Goal: Transaction & Acquisition: Obtain resource

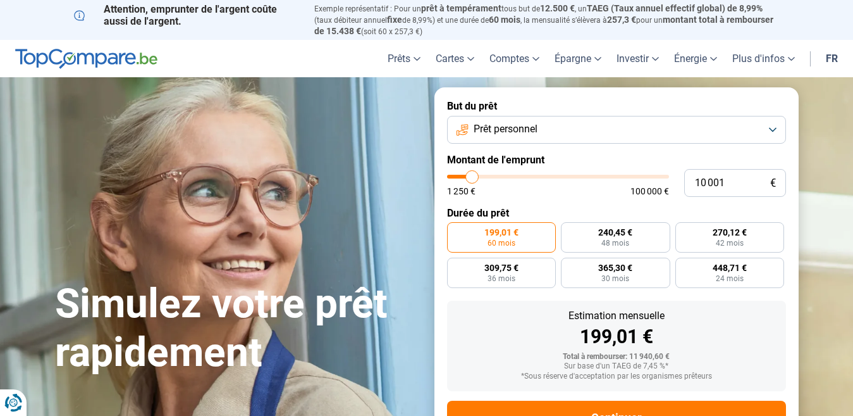
click at [774, 131] on button "Prêt personnel" at bounding box center [616, 130] width 339 height 28
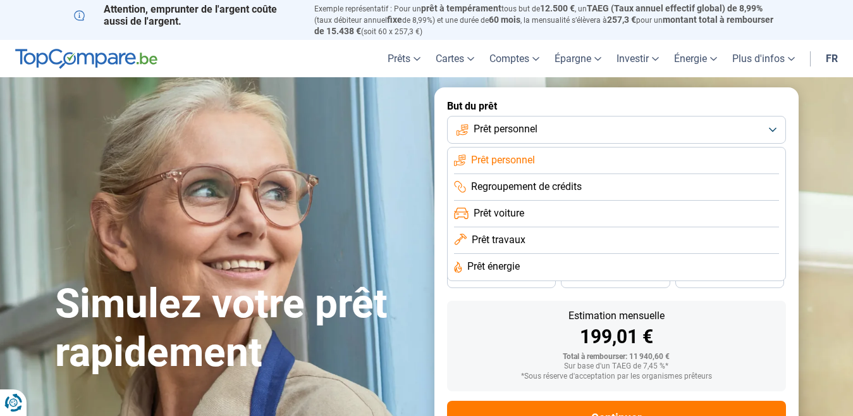
click at [517, 238] on span "Prêt travaux" at bounding box center [499, 240] width 54 height 14
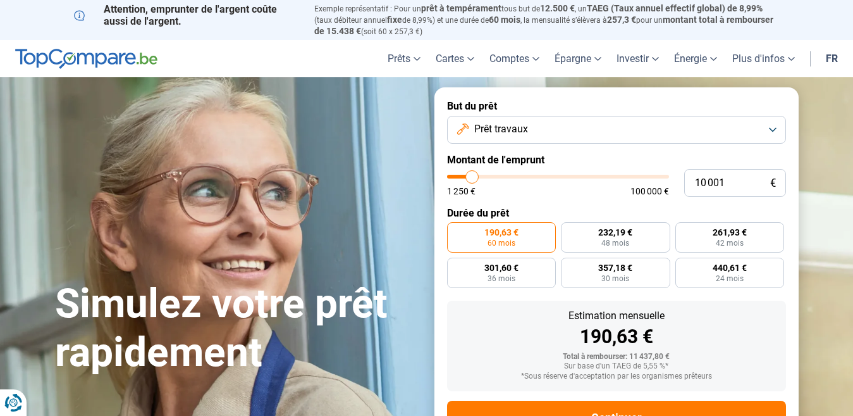
scroll to position [48, 0]
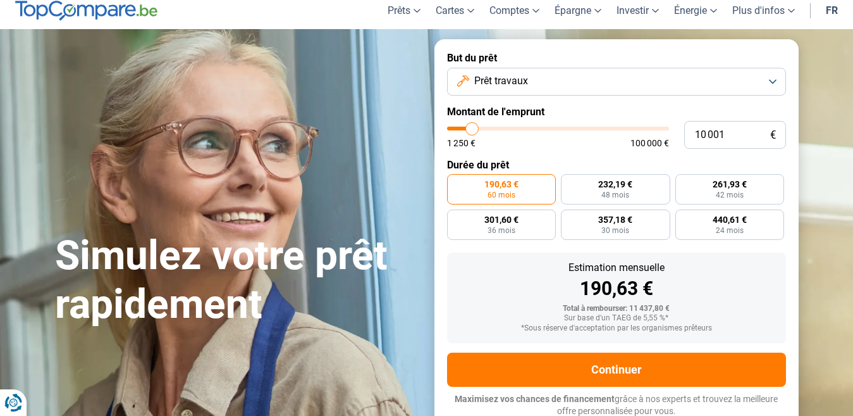
type input "9 750"
type input "9750"
type input "10 250"
type input "10250"
type input "11 000"
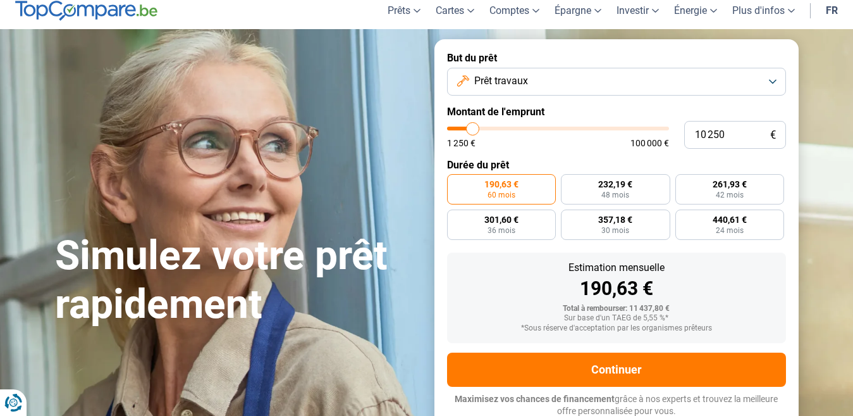
type input "11000"
type input "11 500"
type input "11500"
type input "12 500"
type input "12500"
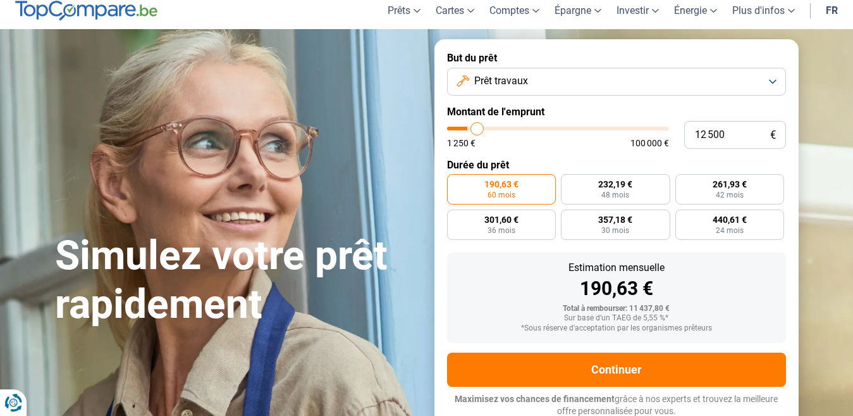
type input "12 750"
type input "12750"
type input "13 000"
type input "13000"
type input "13 250"
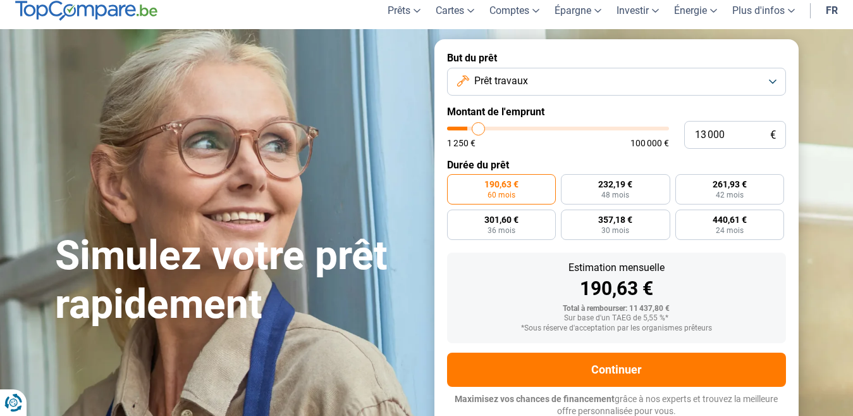
type input "13250"
type input "13 500"
type input "13500"
type input "14 250"
type input "14250"
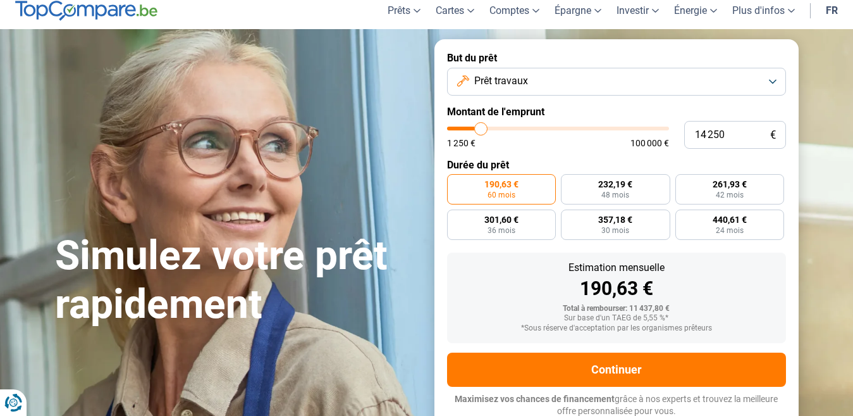
type input "15 000"
drag, startPoint x: 471, startPoint y: 124, endPoint x: 483, endPoint y: 125, distance: 12.1
type input "15000"
click at [483, 127] on input "range" at bounding box center [558, 129] width 222 height 4
click at [742, 135] on input "15 000" at bounding box center [735, 135] width 102 height 28
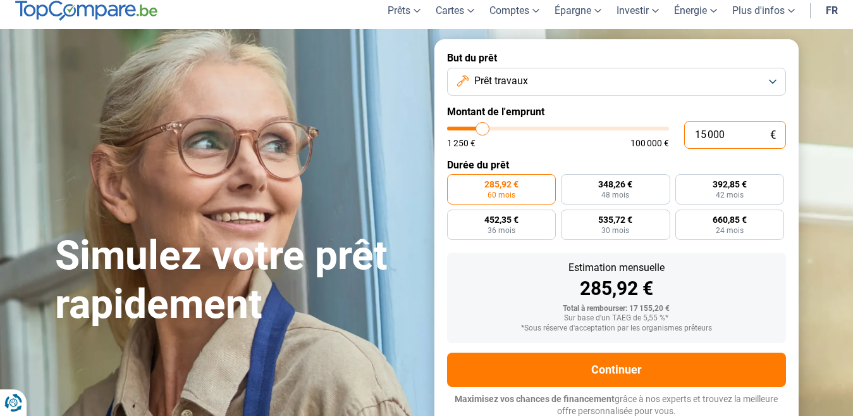
type input "1 500"
type input "1500"
type input "150"
type input "1250"
type input "15"
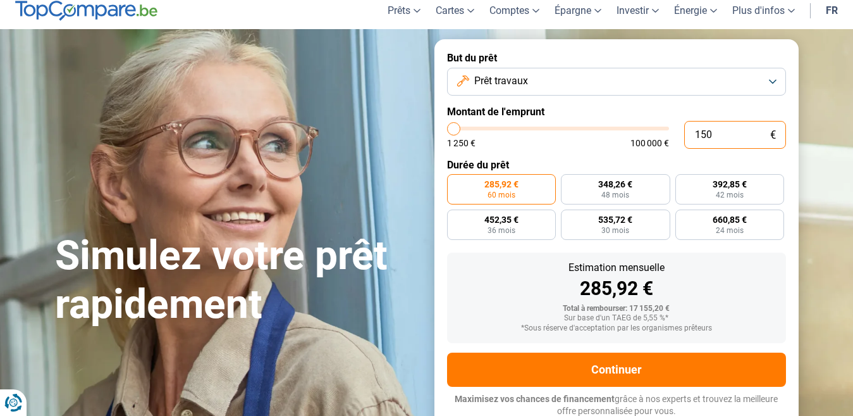
type input "1250"
type input "1"
type input "1250"
type input "0"
type input "1250"
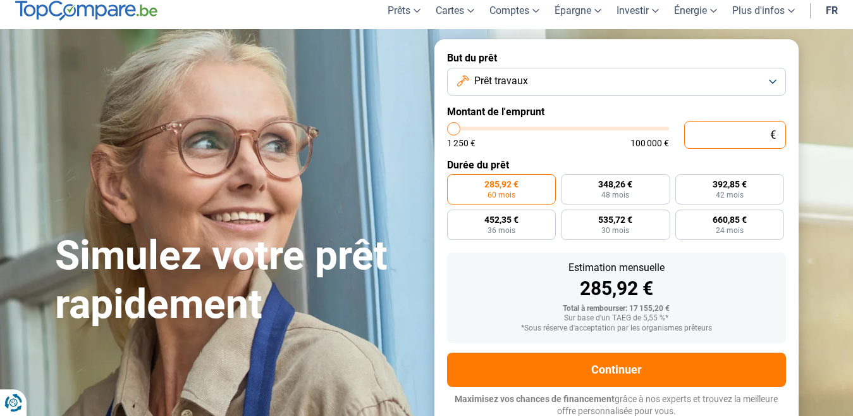
type input "5"
type input "1250"
type input "50"
type input "1250"
type input "500"
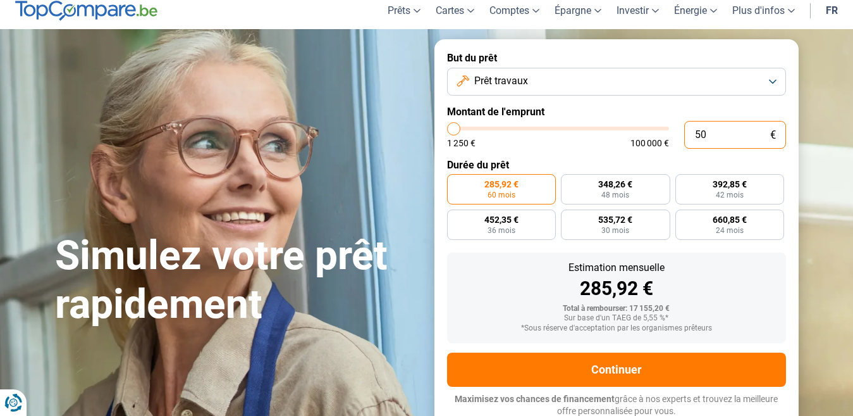
type input "1250"
type input "5 000"
type input "5000"
radio input "true"
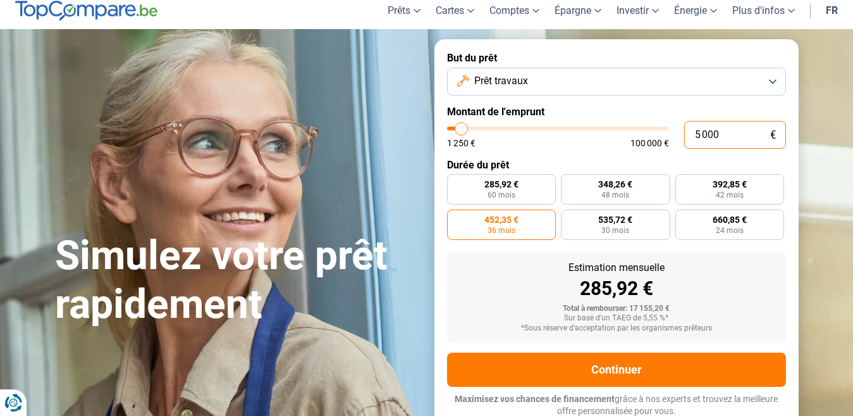
type input "5 000"
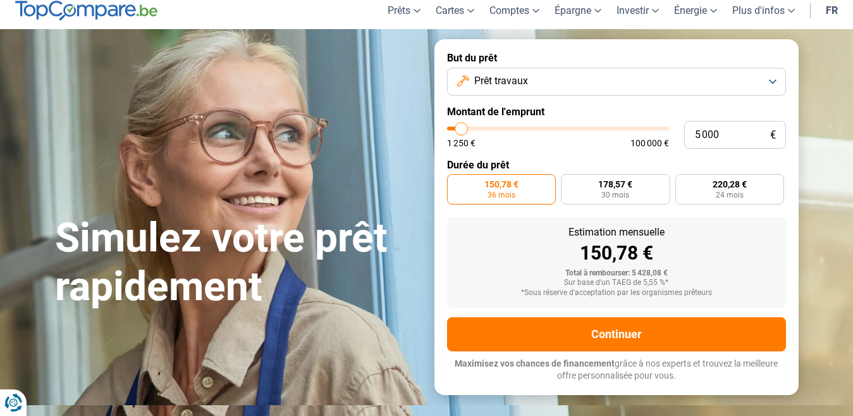
click at [527, 312] on form "But du prêt Prêt travaux Montant de l'emprunt 5 000 € 1 250 € 100 000 € Durée d…" at bounding box center [617, 216] width 364 height 355
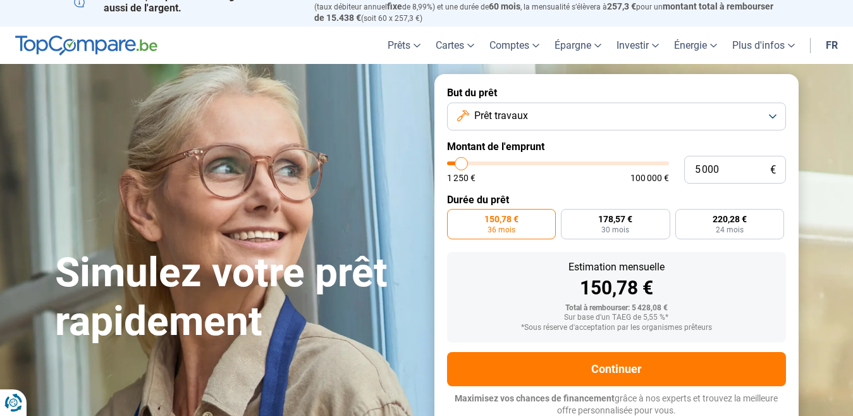
scroll to position [13, 0]
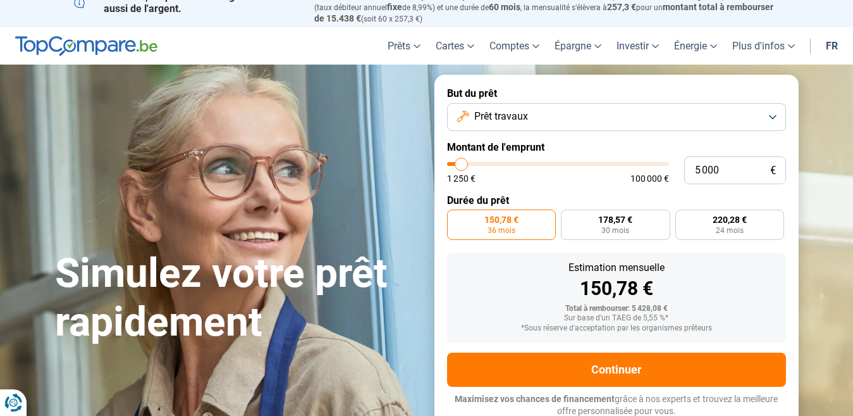
click at [772, 118] on button "Prêt travaux" at bounding box center [616, 117] width 339 height 28
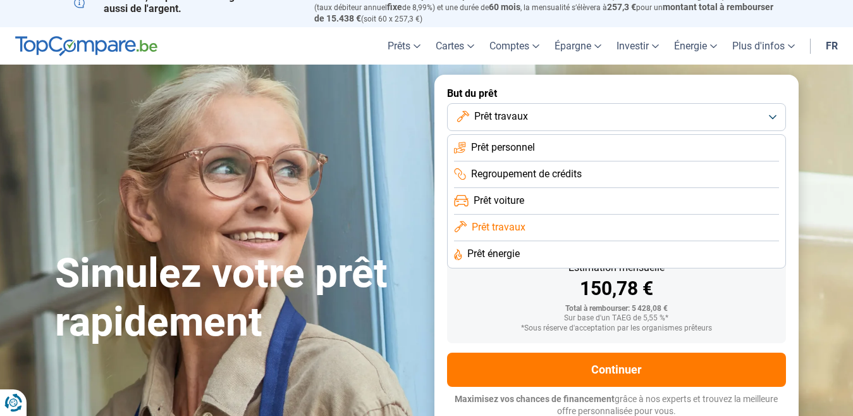
click at [535, 202] on li "Prêt voiture" at bounding box center [616, 201] width 325 height 27
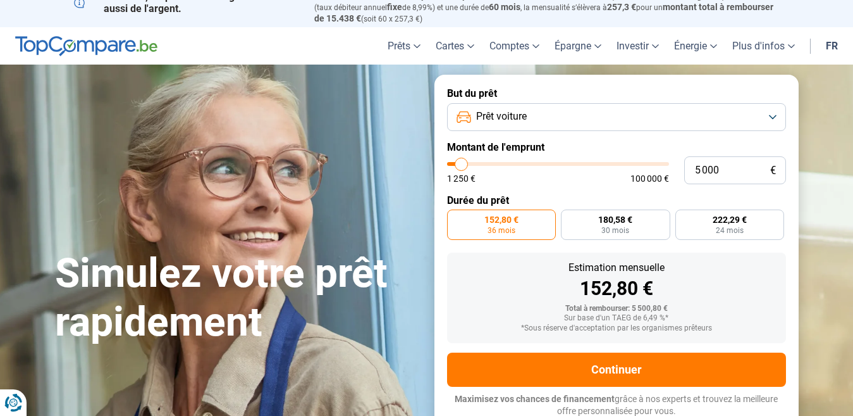
click at [496, 291] on div "152,80 €" at bounding box center [616, 288] width 319 height 19
click at [491, 282] on div "152,80 €" at bounding box center [616, 288] width 319 height 19
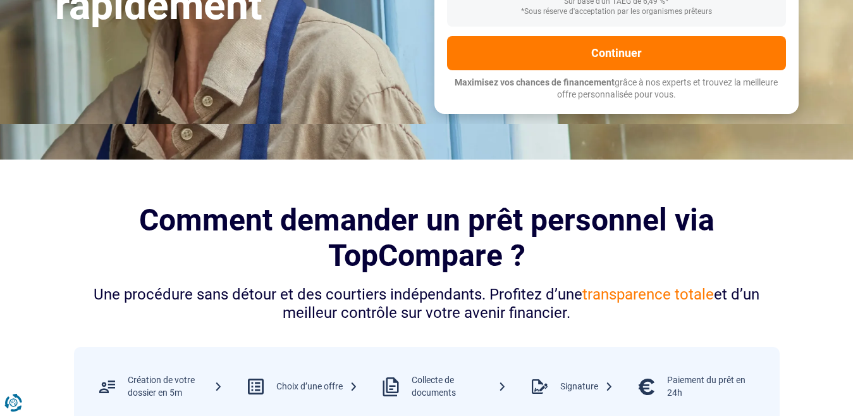
scroll to position [76, 0]
